Goal: Communication & Community: Participate in discussion

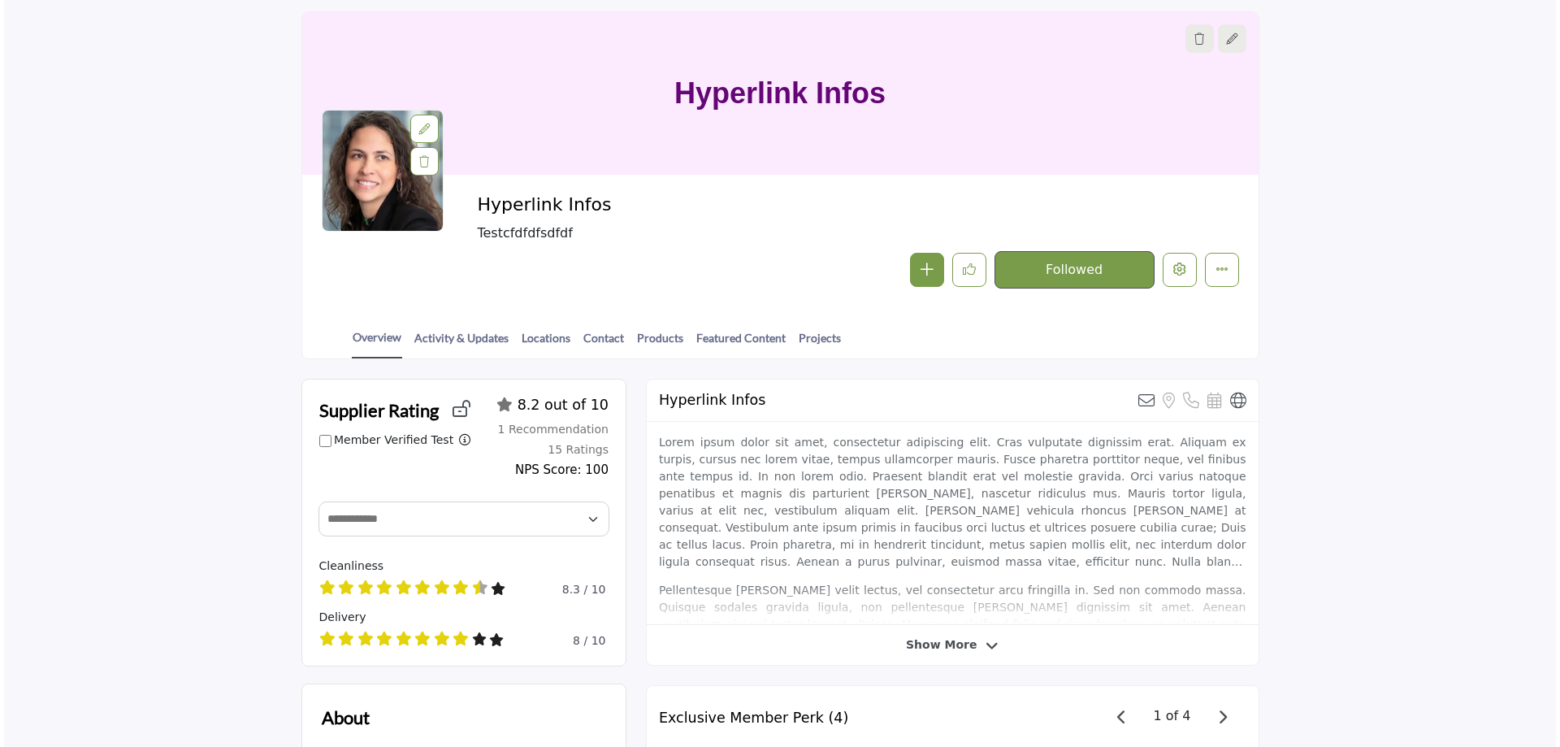
scroll to position [81, 0]
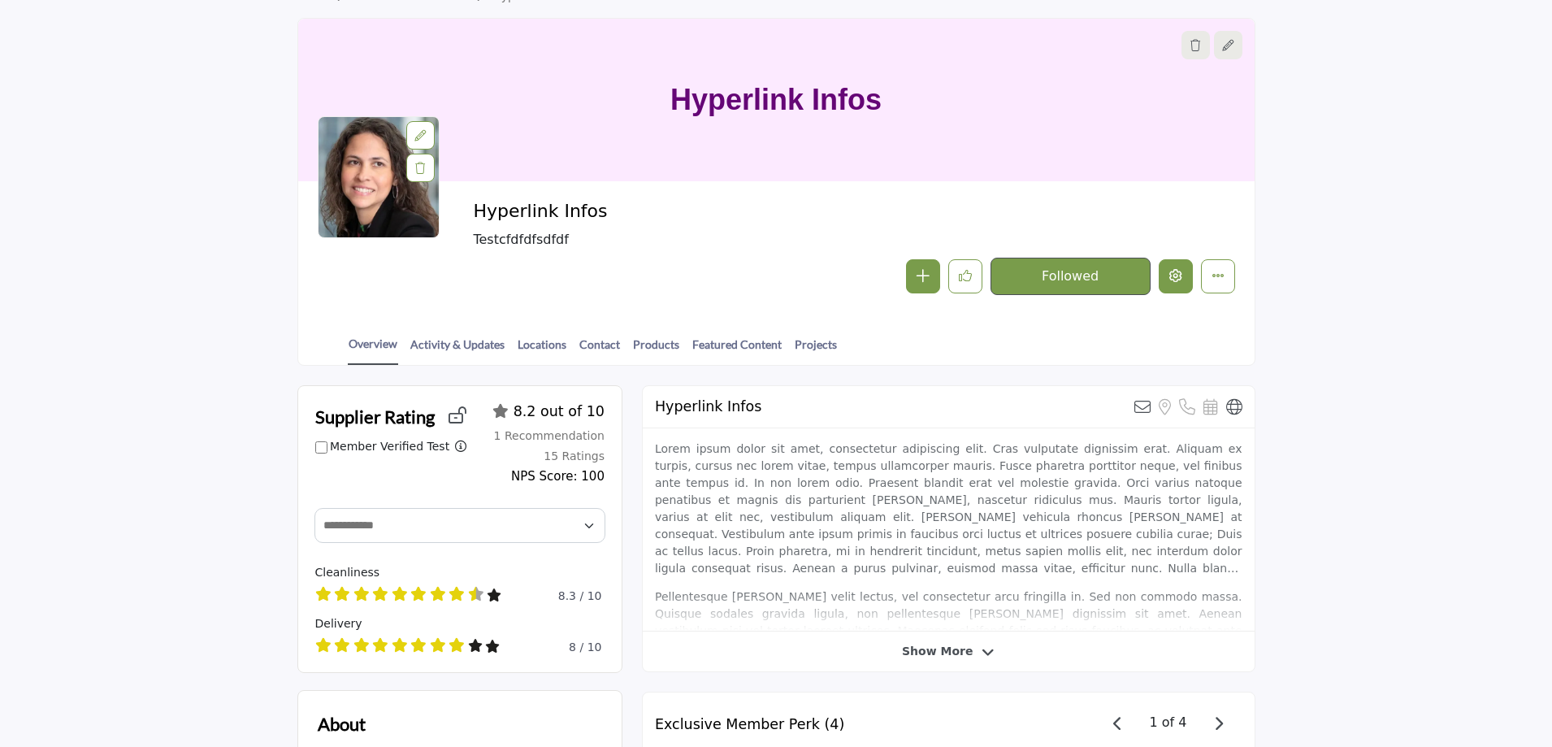
click at [1176, 275] on icon "Edit company" at bounding box center [1175, 275] width 13 height 13
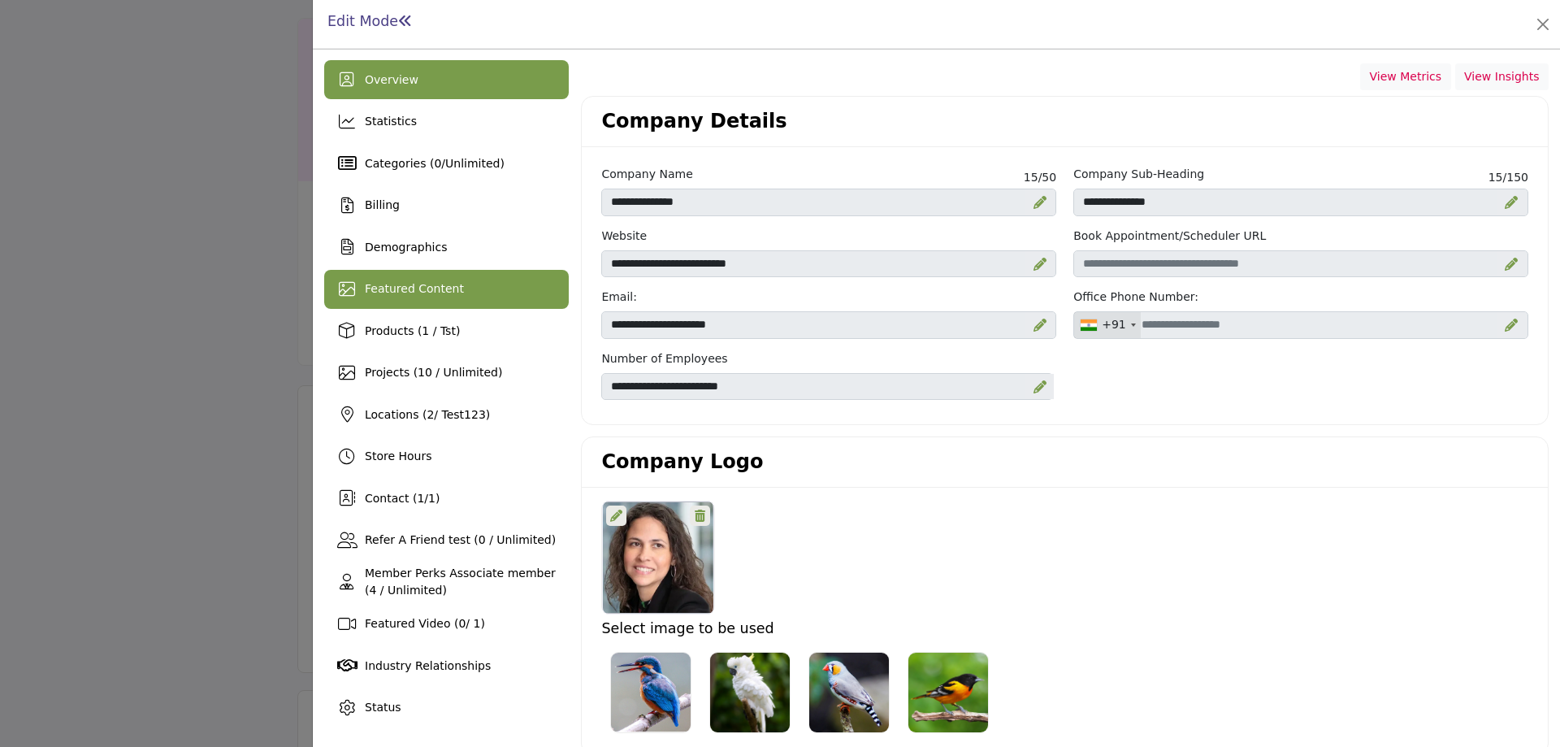
click at [440, 289] on span "Featured Content" at bounding box center [414, 288] width 99 height 13
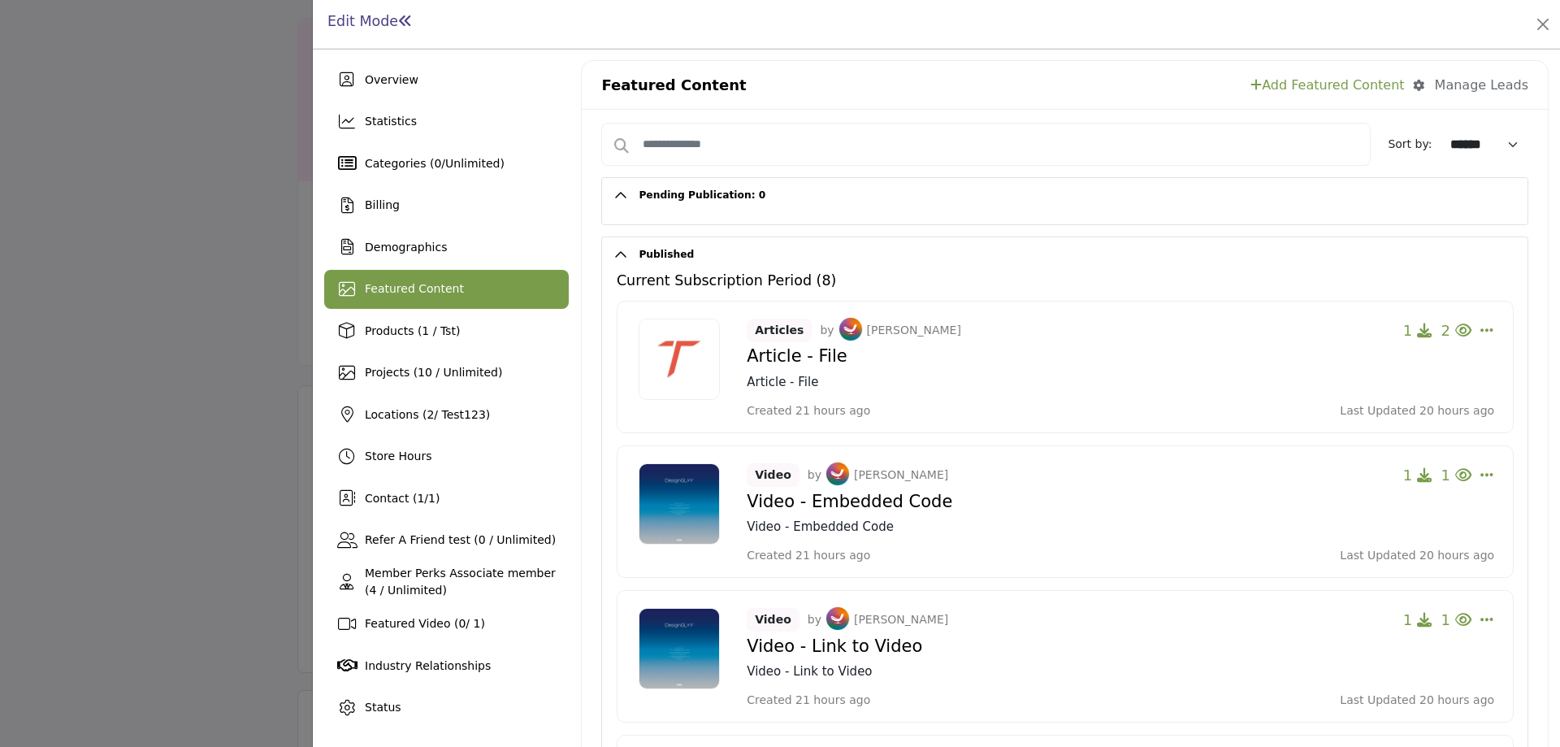
click at [146, 235] on div at bounding box center [780, 373] width 1560 height 747
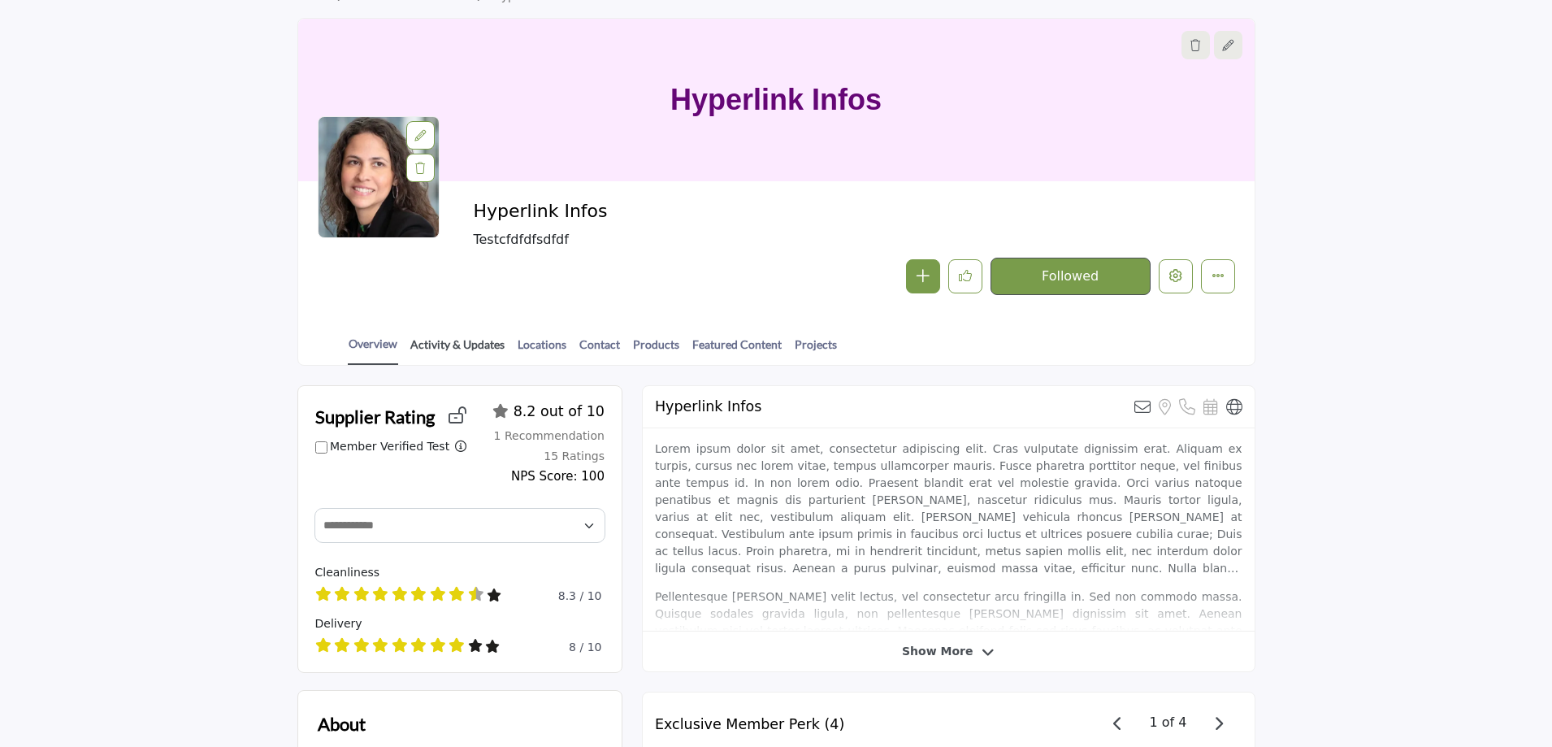
click at [465, 345] on link "Activity & Updates" at bounding box center [458, 350] width 96 height 28
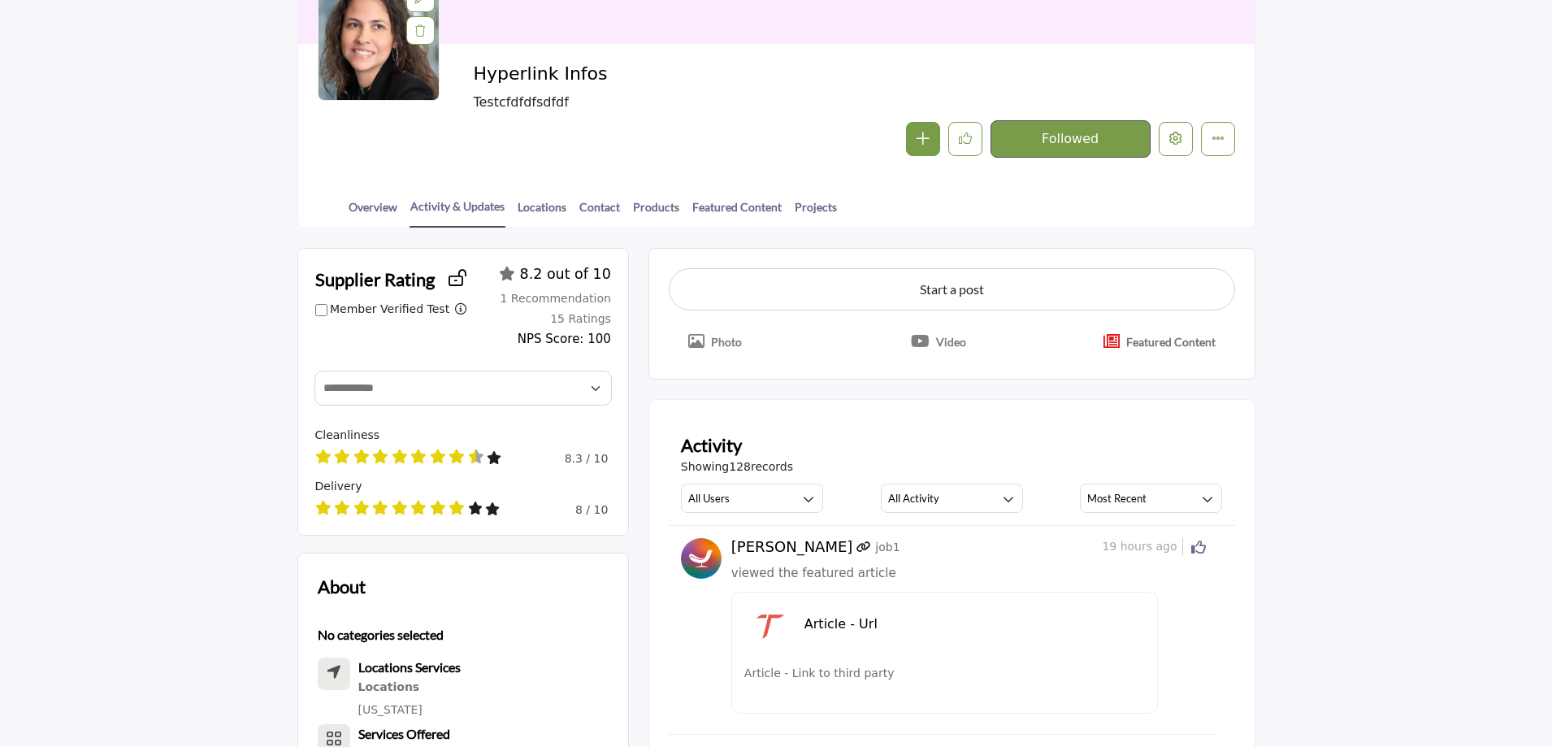
scroll to position [244, 0]
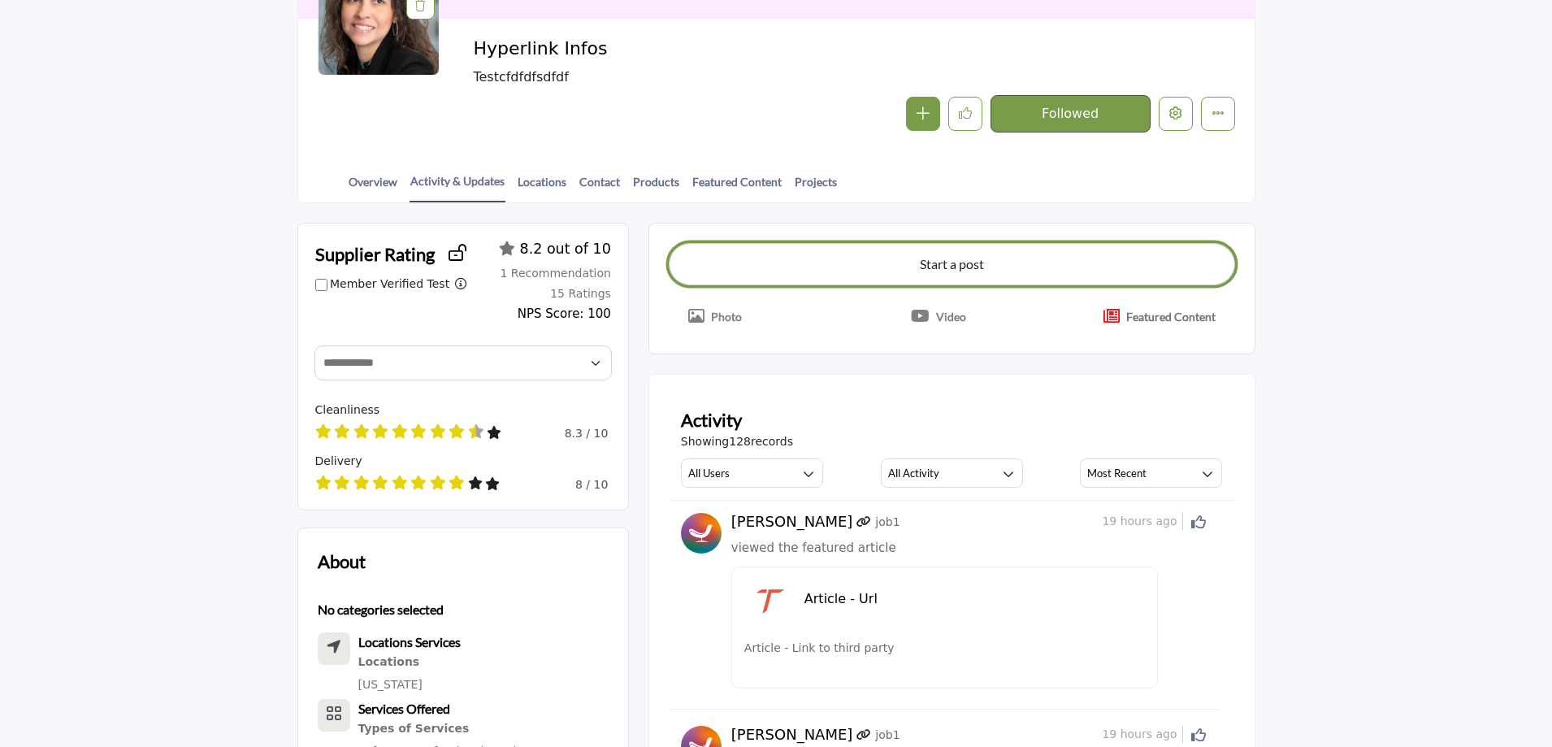
click at [938, 263] on button "Start a post" at bounding box center [952, 264] width 566 height 42
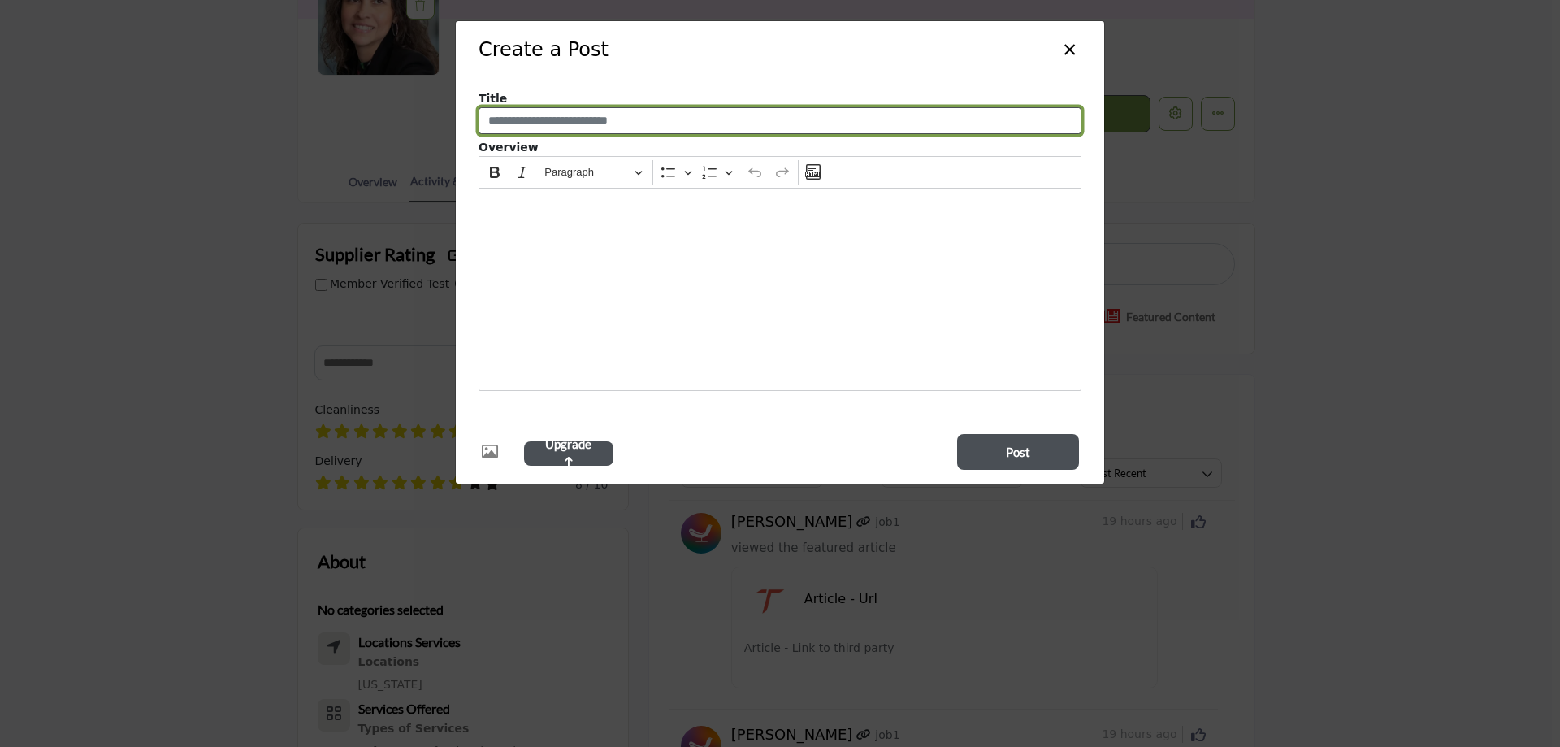
click at [514, 115] on input "Enter a compelling post title" at bounding box center [780, 121] width 603 height 28
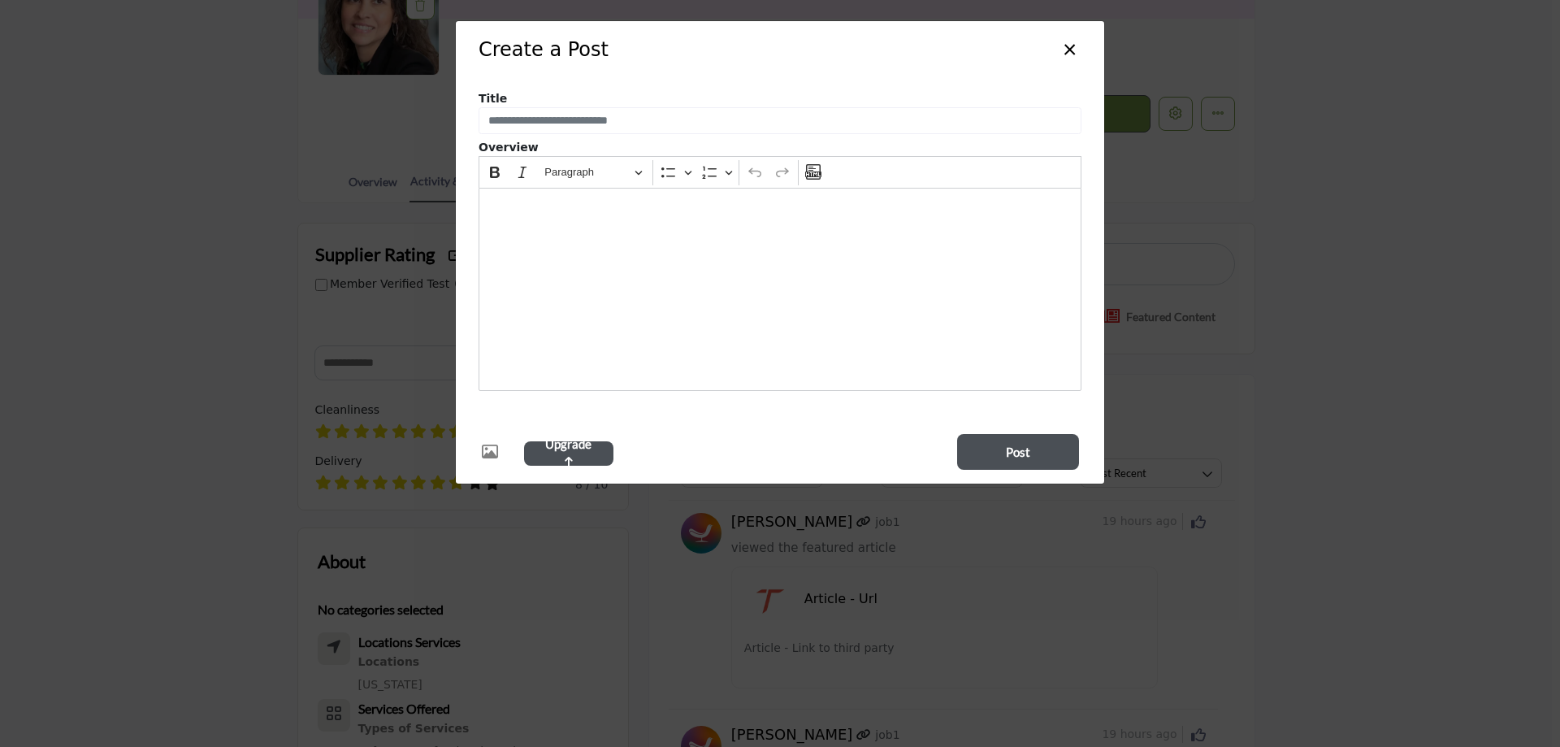
click at [491, 280] on div "Editor editing area: main" at bounding box center [780, 289] width 603 height 203
click at [1068, 46] on button "×" at bounding box center [1070, 48] width 24 height 31
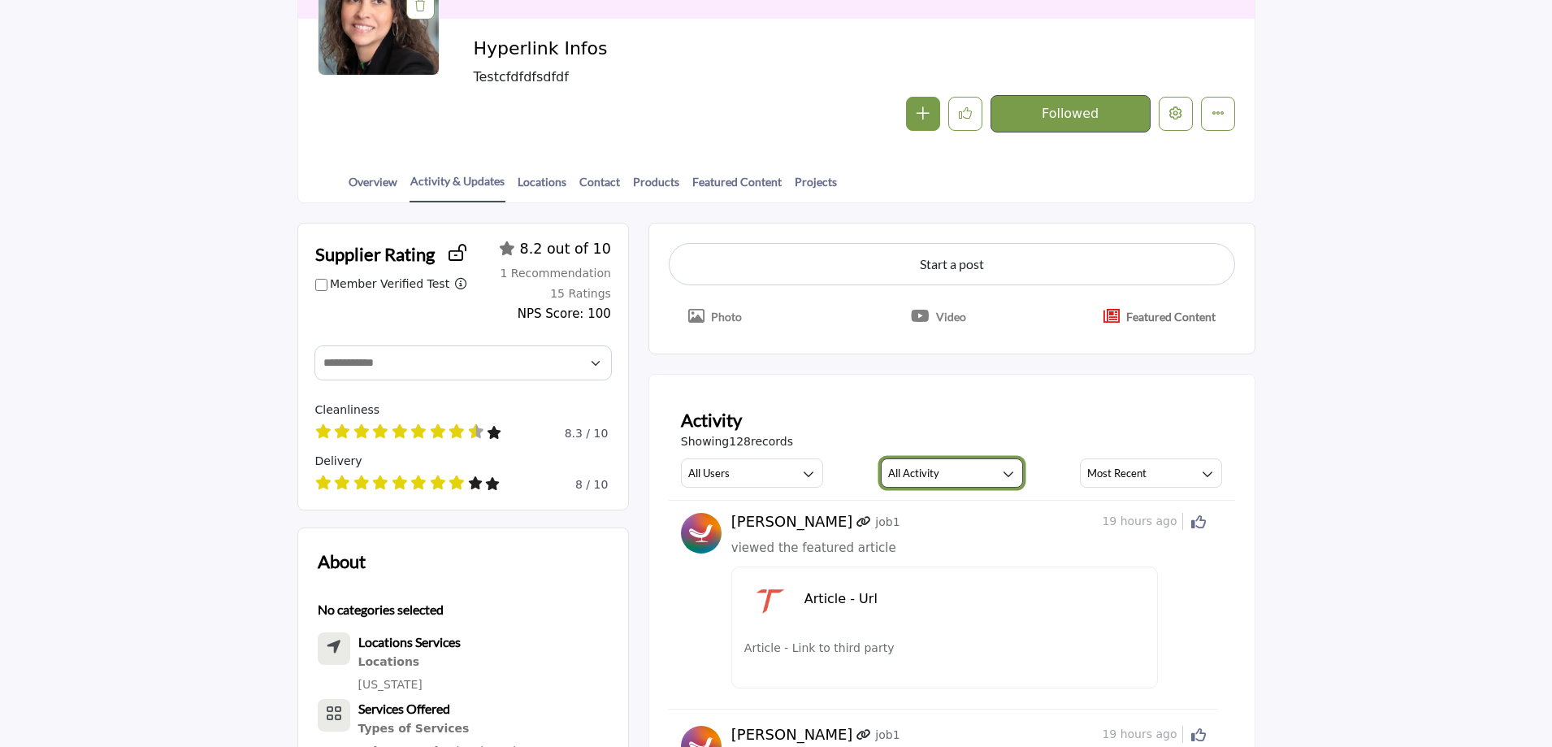
click at [958, 475] on button "All Activity" at bounding box center [952, 472] width 142 height 29
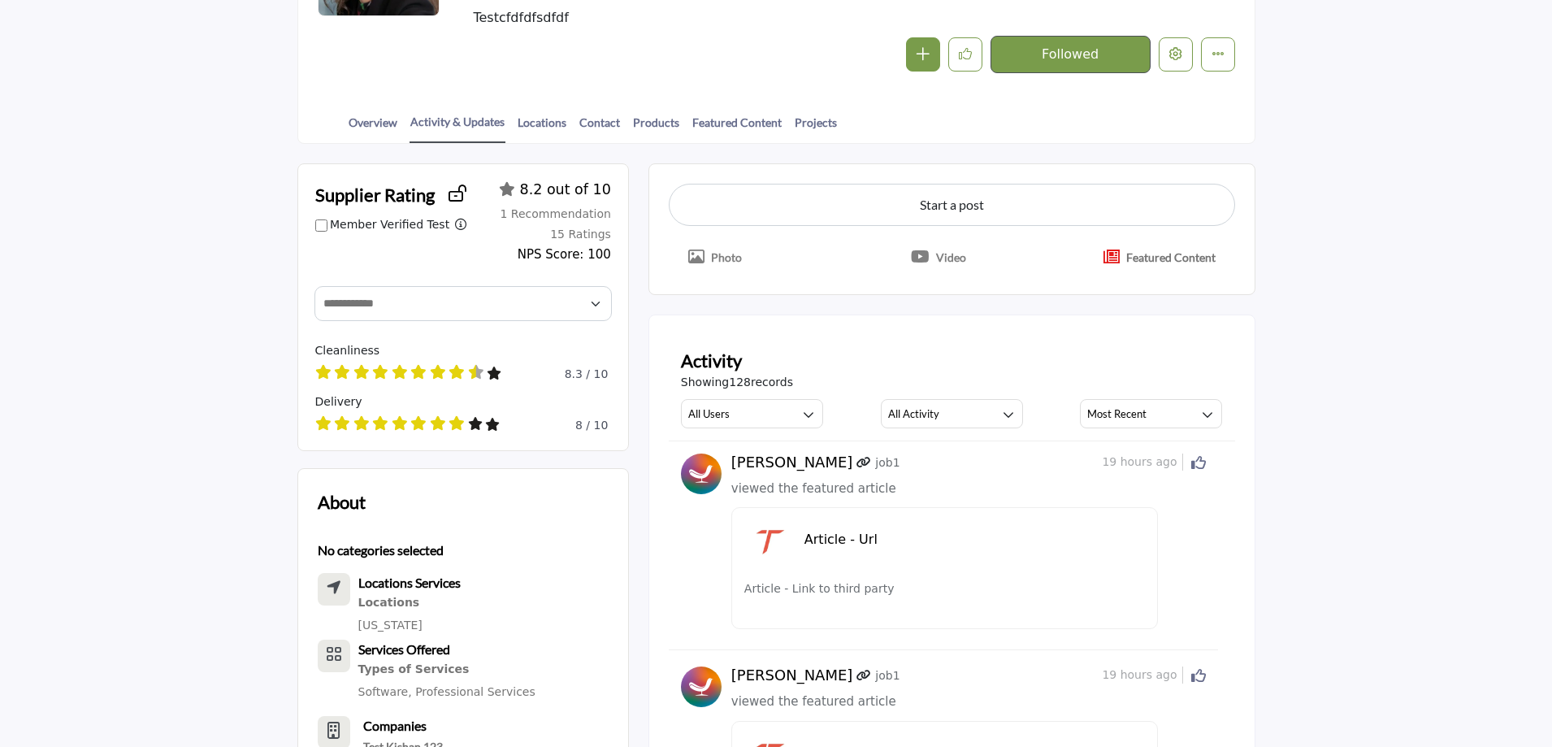
scroll to position [81, 0]
